Goal: Find specific page/section

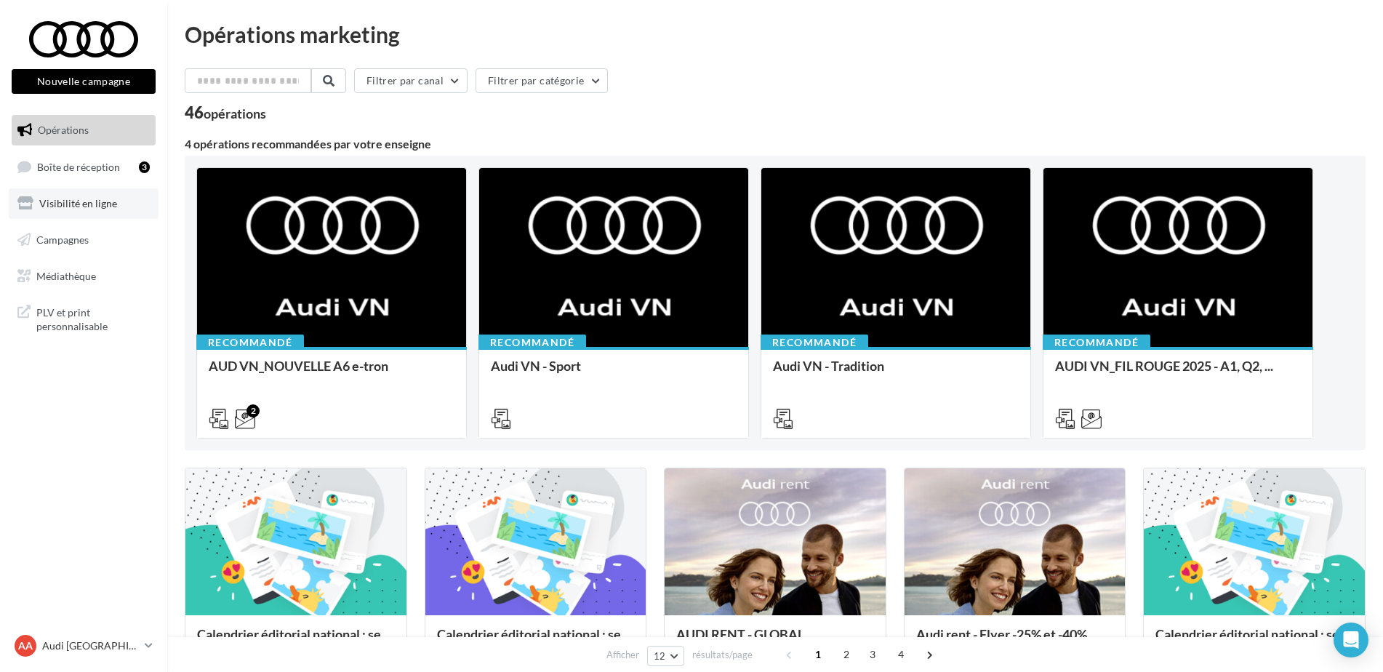
click at [86, 201] on span "Visibilité en ligne" at bounding box center [78, 203] width 78 height 12
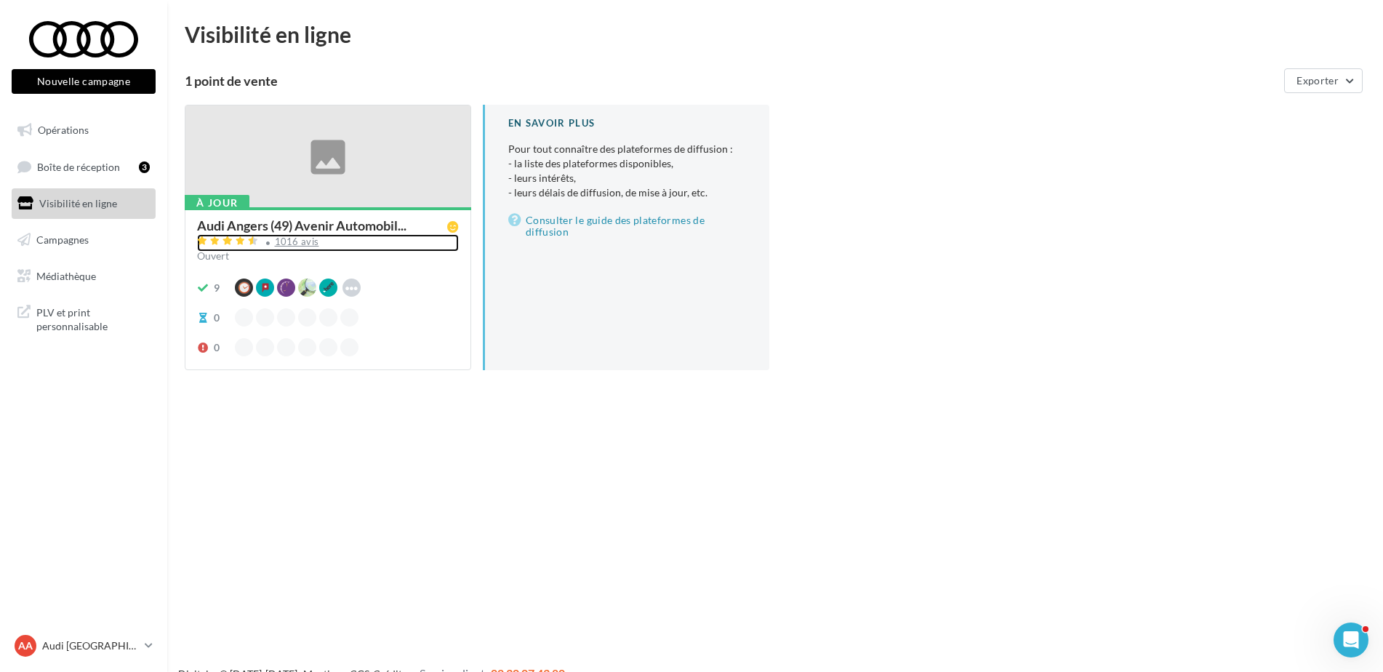
click at [300, 241] on div "1016 avis" at bounding box center [297, 241] width 44 height 9
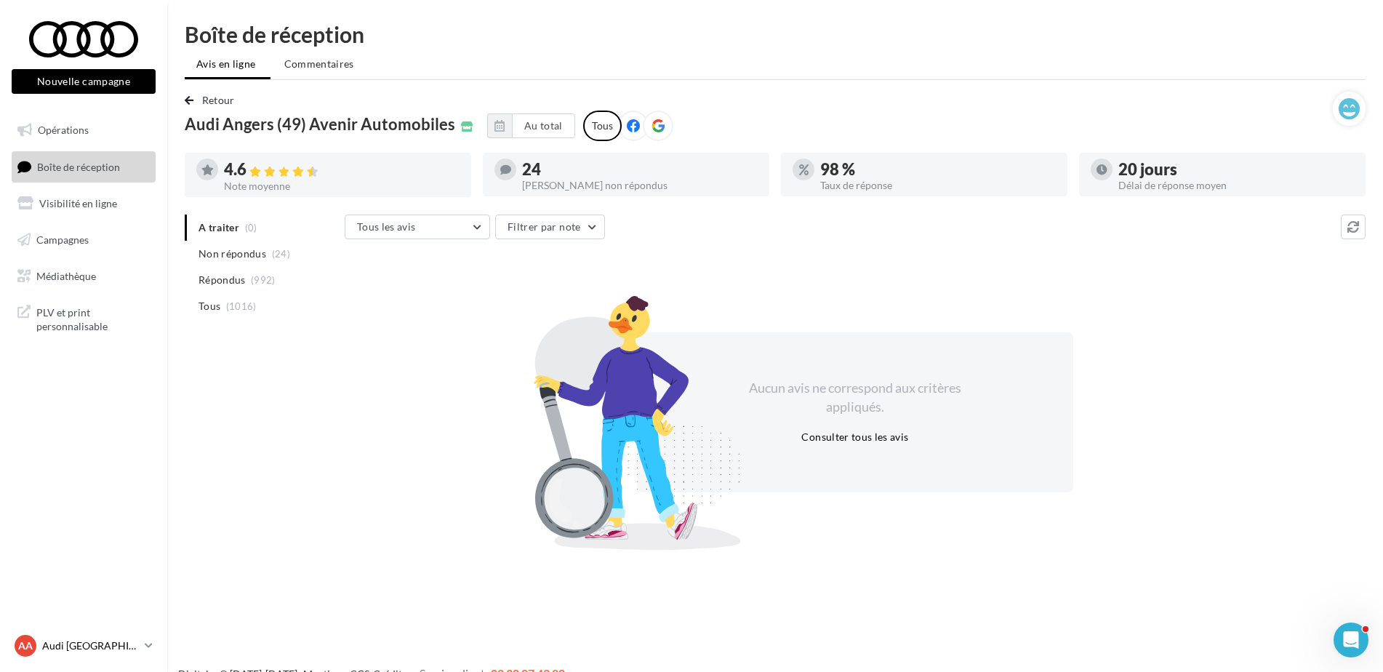
click at [75, 650] on p "Audi [GEOGRAPHIC_DATA]" at bounding box center [90, 645] width 97 height 15
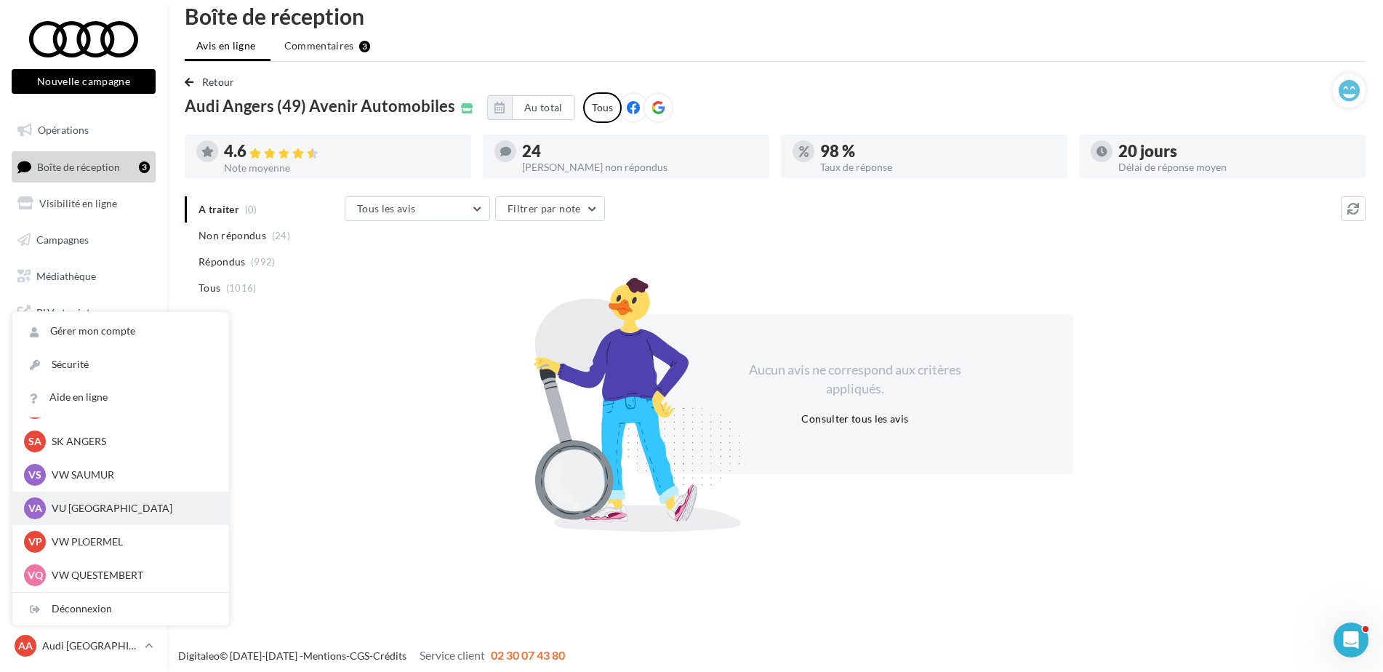
scroll to position [23, 0]
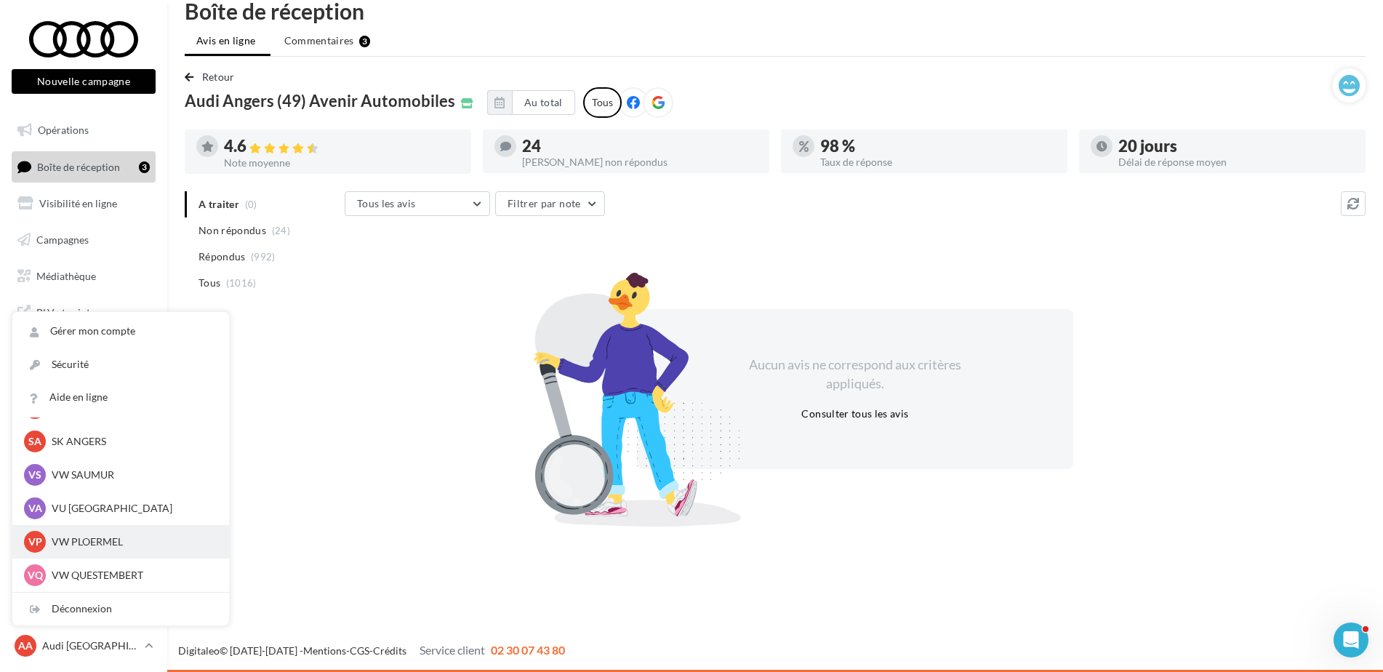
click at [117, 539] on p "VW PLOERMEL" at bounding box center [132, 541] width 160 height 15
